Goal: Transaction & Acquisition: Subscribe to service/newsletter

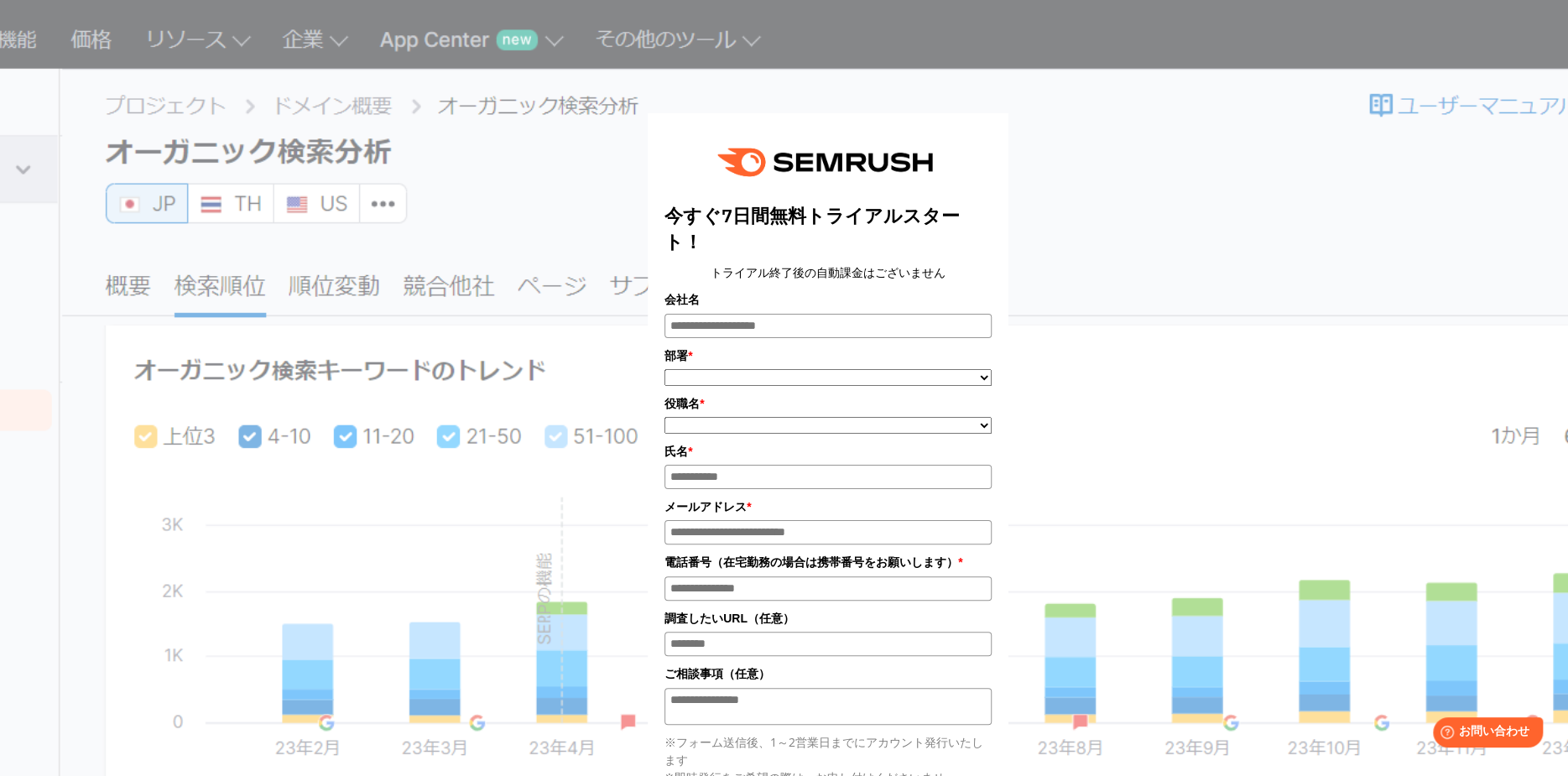
click at [543, 187] on div "今すぐ7日間無料トライアルスタート！ トライアル終了後の自動課金はございません 会社名 部署 * ***** **** ******* *" at bounding box center [828, 540] width 839 height 1040
click at [1204, 153] on div "今すぐ7日間無料トライアルスタート！ トライアル終了後の自動課金はございません 会社名 部署 * ***** **** ******* *" at bounding box center [828, 540] width 839 height 1040
click at [1252, 176] on div "**********" at bounding box center [827, 533] width 1320 height 1051
